Goal: Task Accomplishment & Management: Use online tool/utility

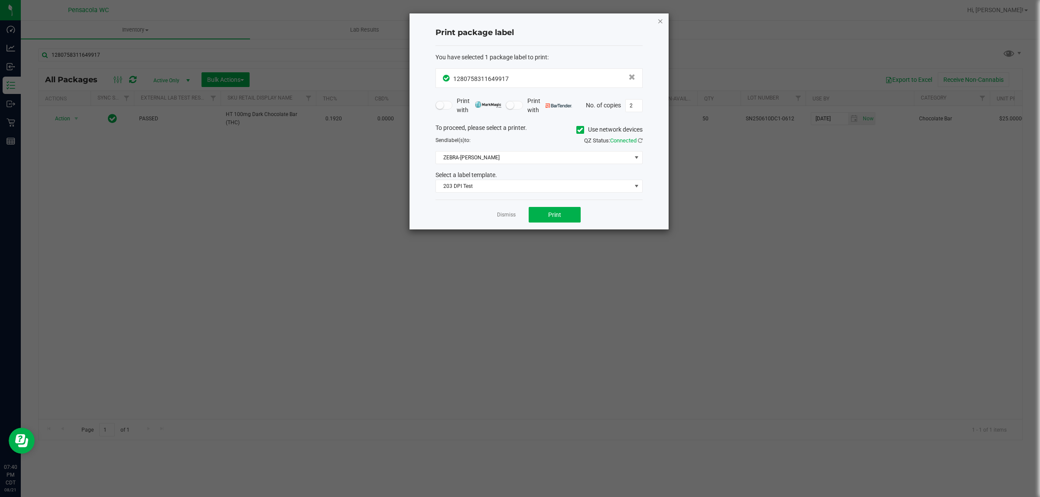
click at [659, 19] on icon "button" at bounding box center [660, 21] width 6 height 10
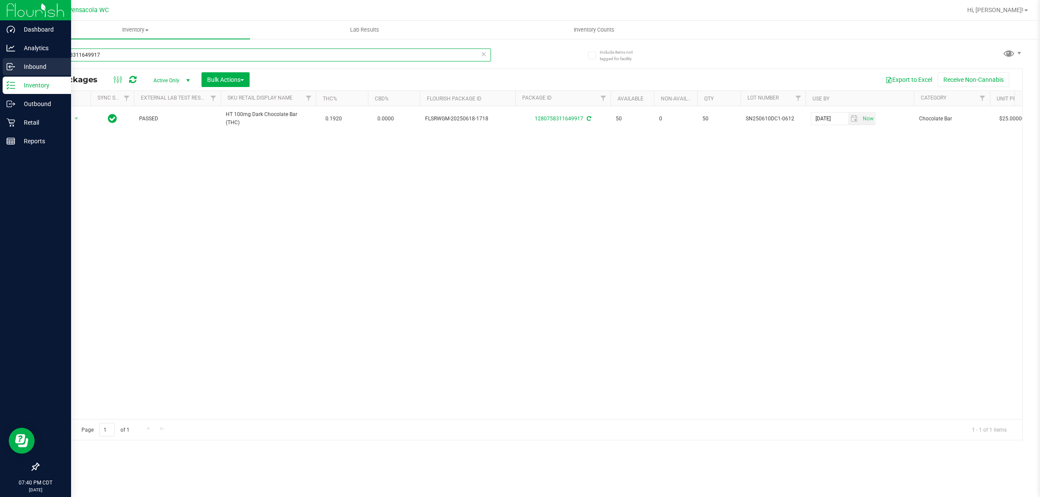
drag, startPoint x: 136, startPoint y: 54, endPoint x: 0, endPoint y: 69, distance: 137.3
click at [0, 69] on div "Dashboard Analytics Inbound Inventory Outbound Retail Reports 07:40 PM CDT [DAT…" at bounding box center [520, 248] width 1040 height 497
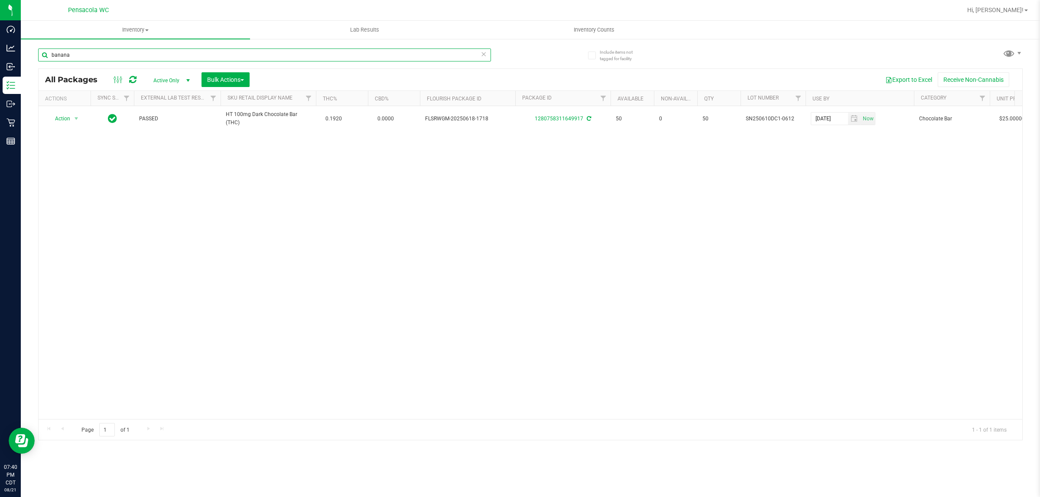
type input "banana"
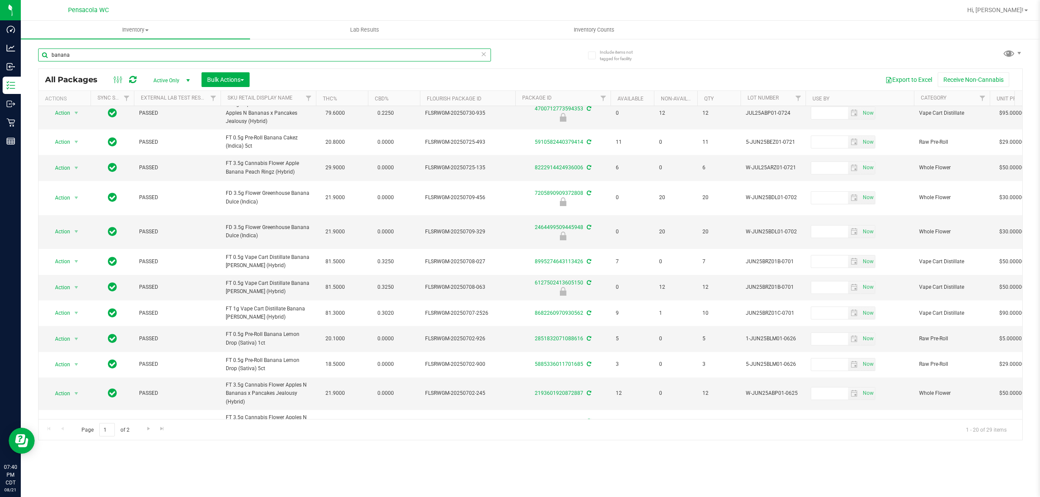
scroll to position [250, 0]
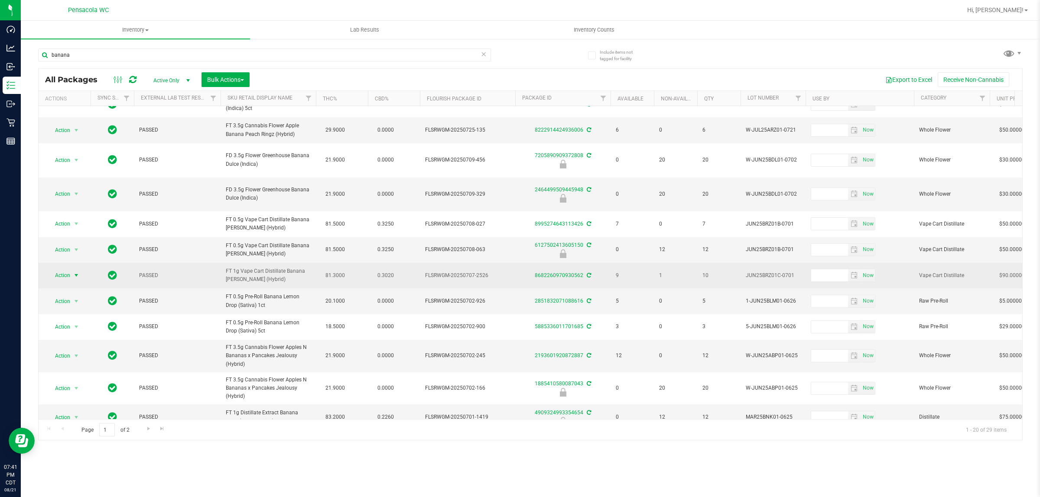
click at [53, 269] on span "Action" at bounding box center [58, 275] width 23 height 12
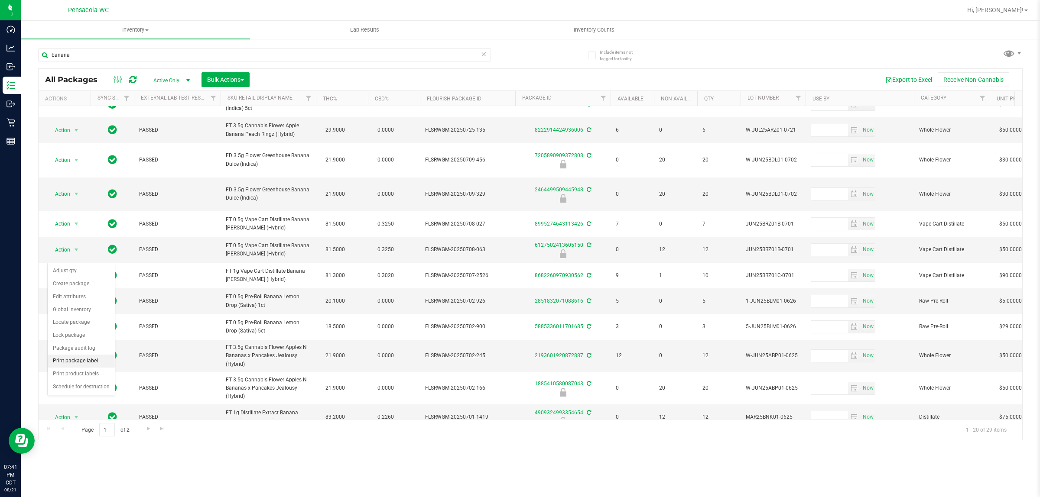
click at [89, 361] on li "Print package label" at bounding box center [81, 361] width 67 height 13
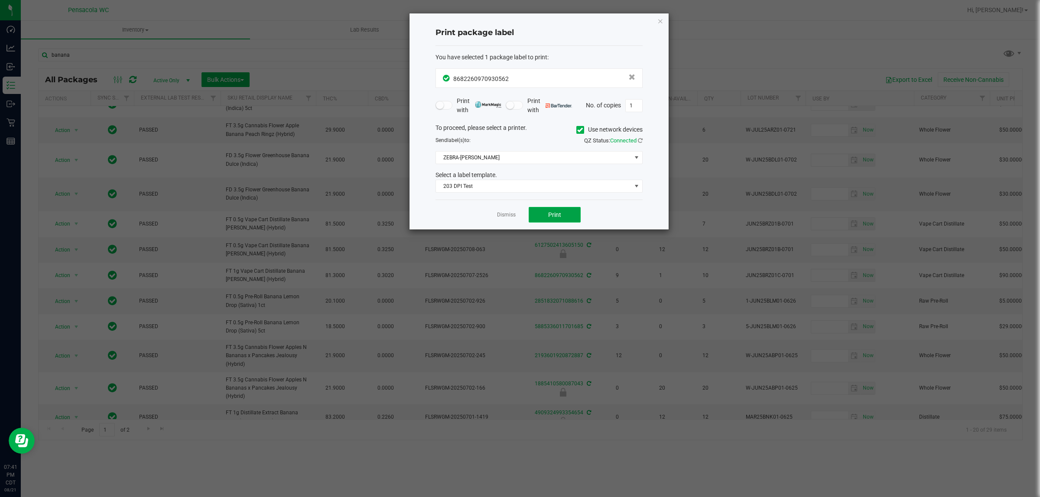
click at [546, 215] on button "Print" at bounding box center [555, 215] width 52 height 16
click at [554, 216] on span "Print" at bounding box center [554, 214] width 13 height 7
click at [662, 16] on icon "button" at bounding box center [660, 21] width 6 height 10
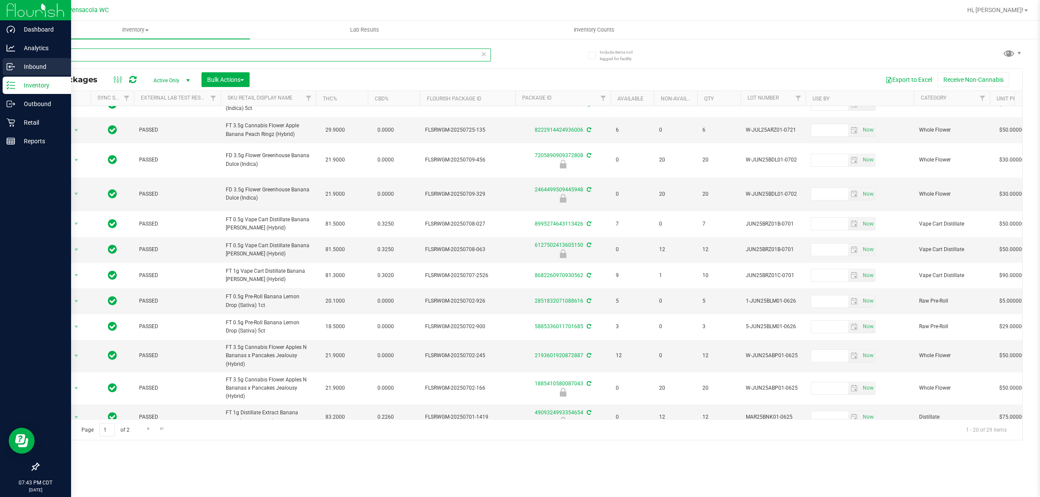
drag, startPoint x: 77, startPoint y: 55, endPoint x: 0, endPoint y: 59, distance: 76.8
click at [0, 59] on div "Dashboard Analytics Inbound Inventory Outbound Retail Reports 07:43 PM CDT [DAT…" at bounding box center [520, 248] width 1040 height 497
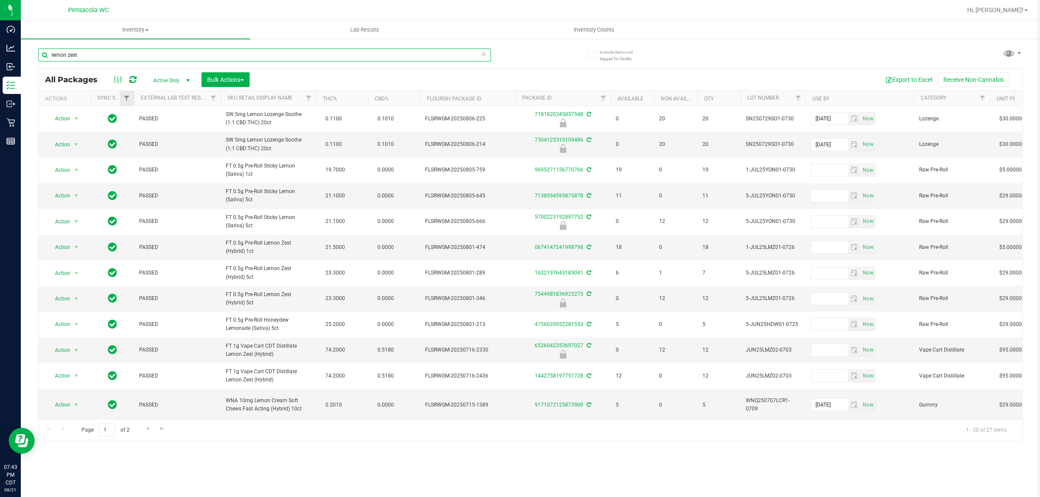
type input "lemon zest"
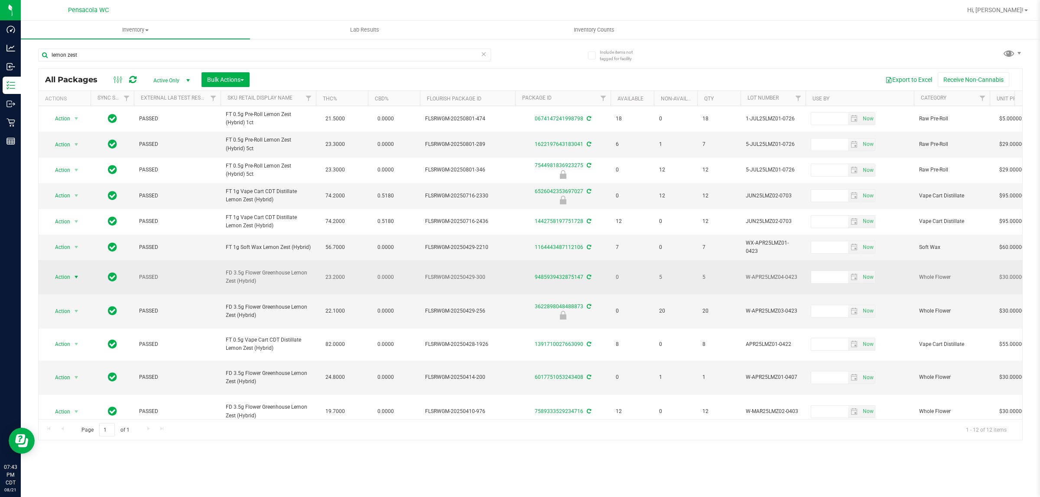
click at [61, 283] on span "Action" at bounding box center [58, 277] width 23 height 12
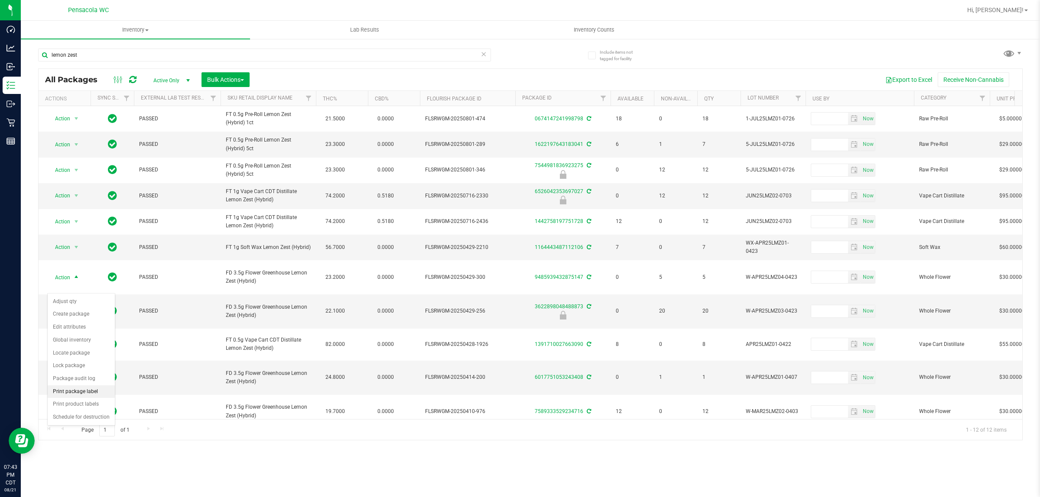
click at [92, 391] on li "Print package label" at bounding box center [81, 392] width 67 height 13
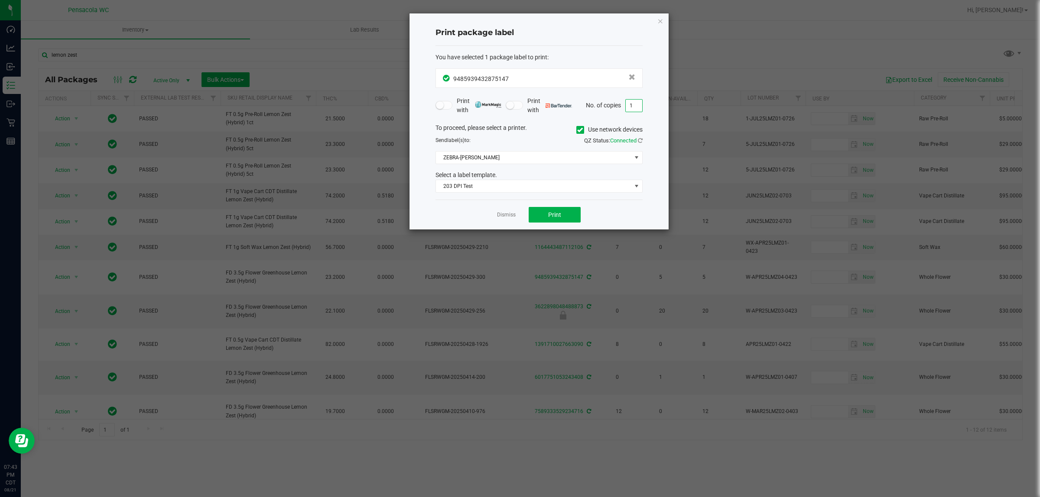
click at [635, 104] on input "1" at bounding box center [634, 106] width 16 height 12
type input "5"
click at [540, 217] on button "Print" at bounding box center [555, 215] width 52 height 16
click at [659, 21] on icon "button" at bounding box center [660, 21] width 6 height 10
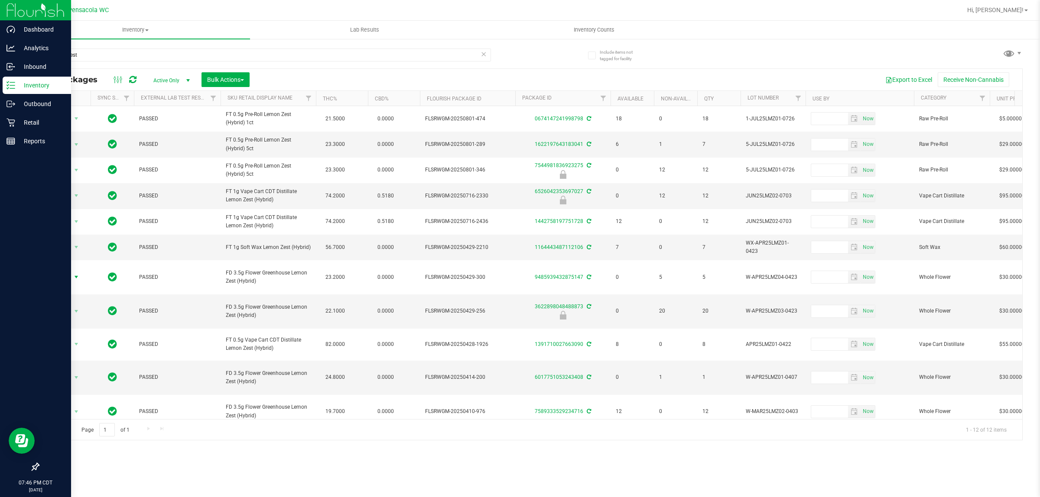
click at [45, 91] on div "Inventory" at bounding box center [37, 85] width 68 height 17
click at [45, 118] on p "Retail" at bounding box center [41, 122] width 52 height 10
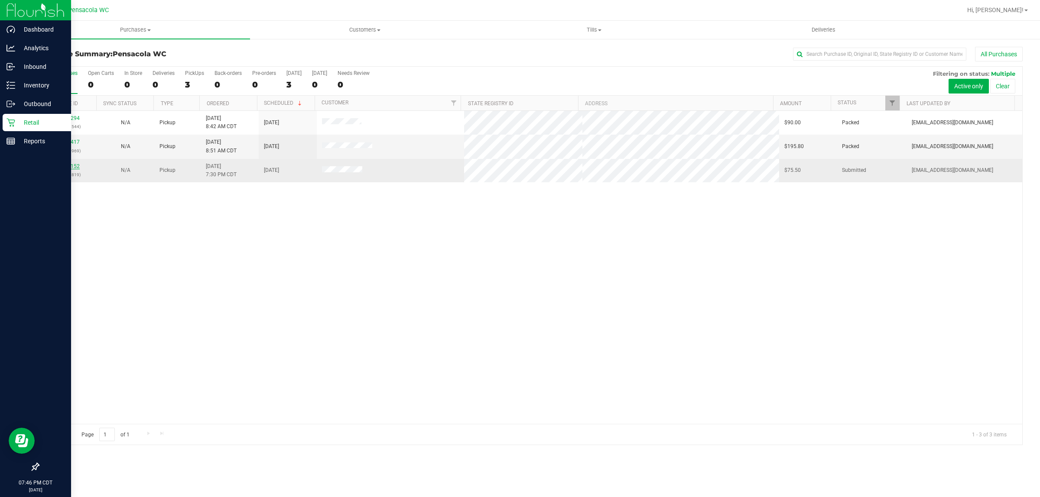
click at [76, 166] on link "11826152" at bounding box center [67, 166] width 24 height 6
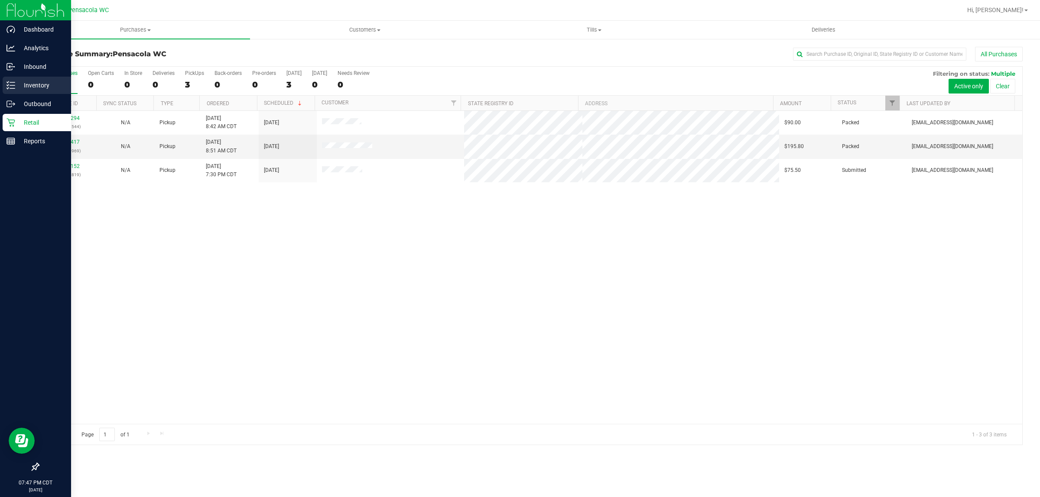
click at [56, 81] on p "Inventory" at bounding box center [41, 85] width 52 height 10
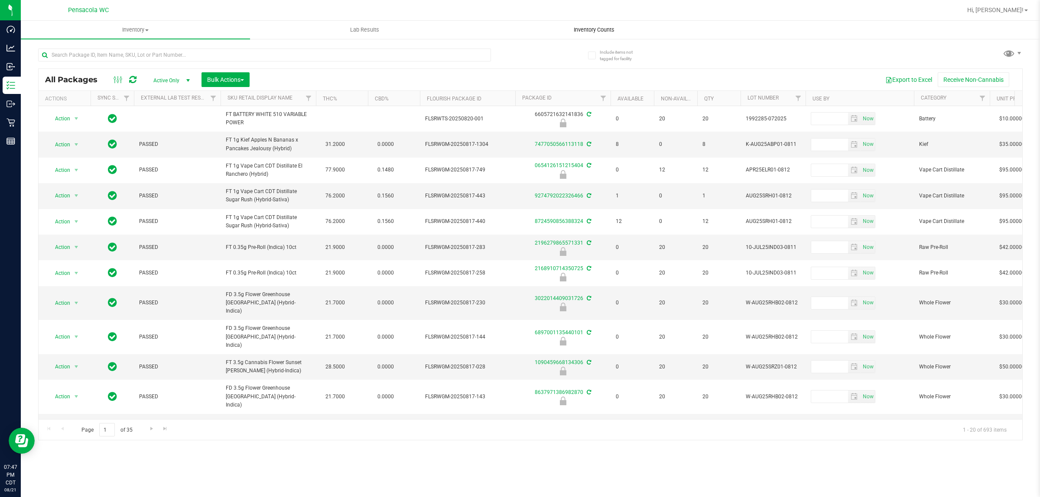
click at [601, 27] on span "Inventory Counts" at bounding box center [594, 30] width 64 height 8
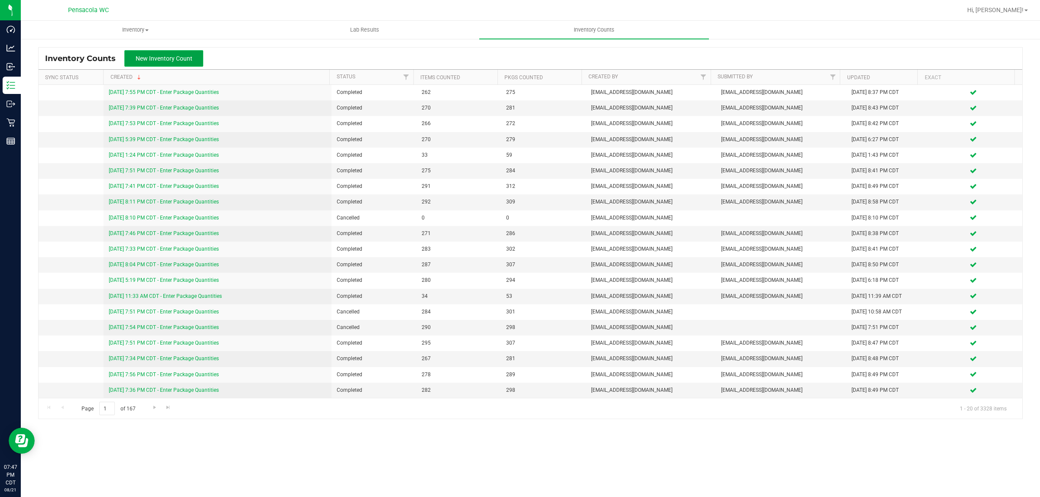
click at [151, 61] on span "New Inventory Count" at bounding box center [164, 58] width 57 height 7
